Goal: Obtain resource: Download file/media

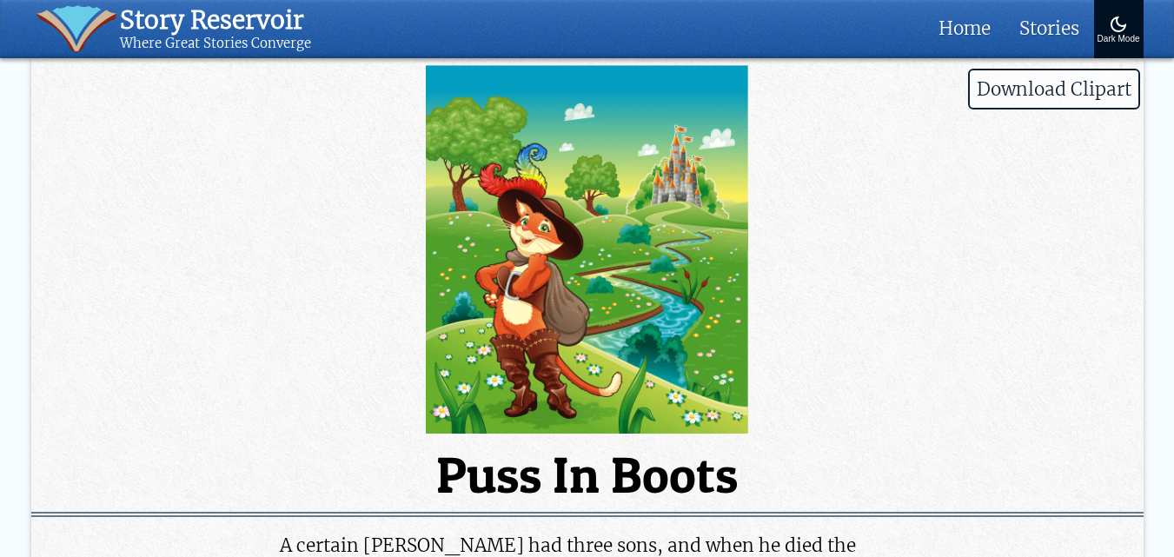
click at [468, 375] on img at bounding box center [587, 249] width 1112 height 369
click at [242, 334] on img at bounding box center [587, 249] width 1112 height 369
click at [315, 417] on img at bounding box center [587, 249] width 1112 height 369
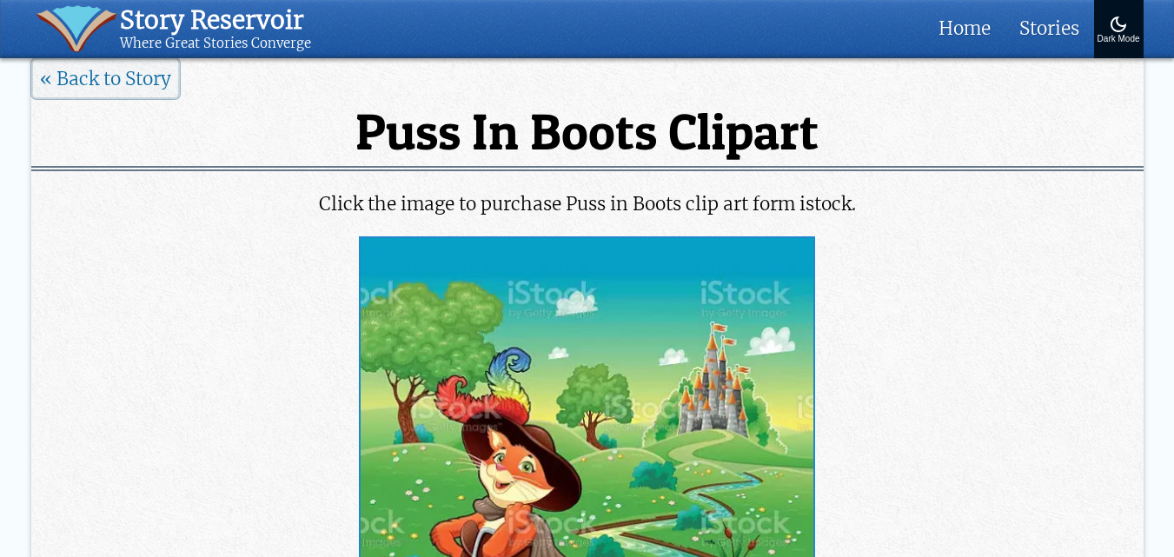
click at [470, 369] on img at bounding box center [587, 496] width 453 height 517
click at [616, 468] on img at bounding box center [587, 496] width 453 height 517
